Goal: Browse casually: Explore the website without a specific task or goal

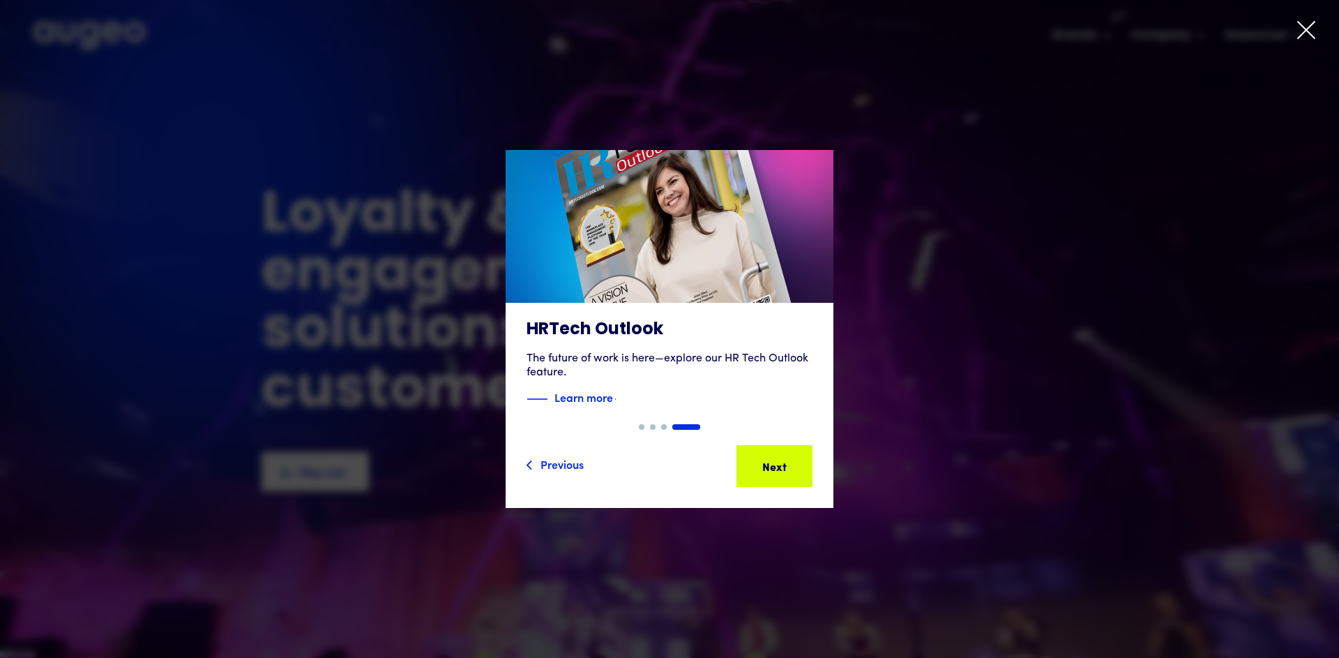
drag, startPoint x: 1307, startPoint y: 29, endPoint x: 840, endPoint y: 87, distance: 470.8
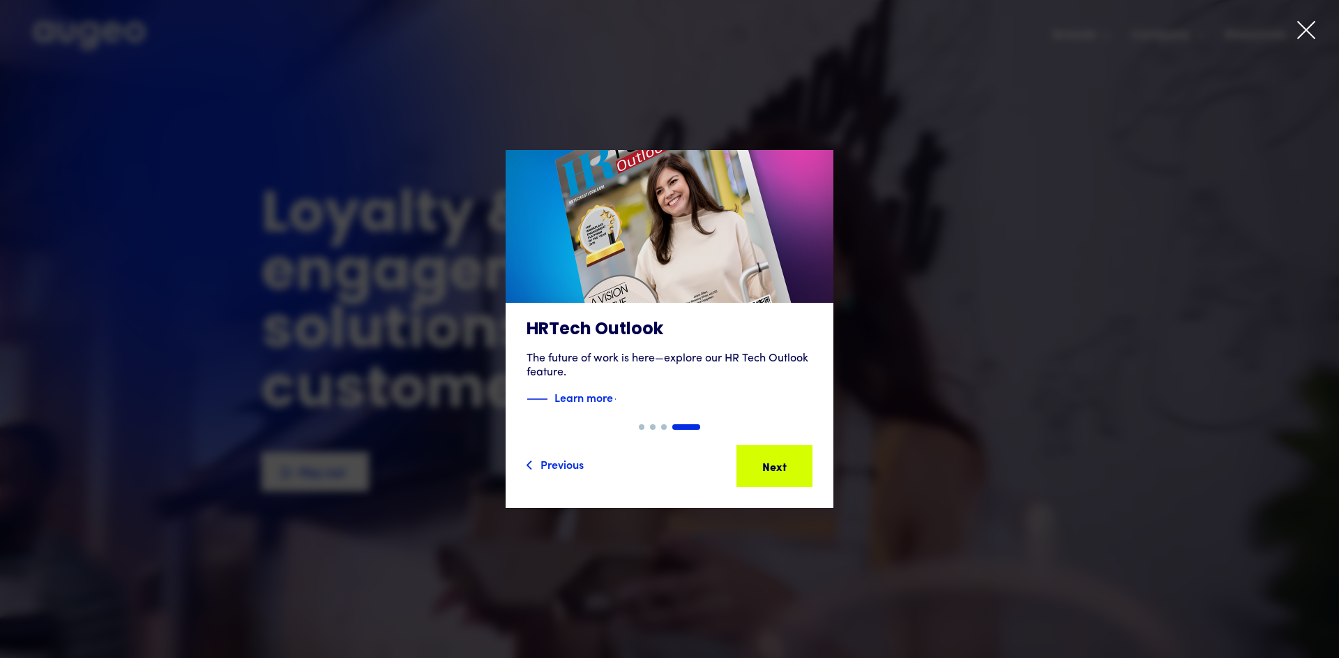
click at [1307, 29] on icon at bounding box center [1306, 30] width 17 height 17
